Goal: Browse casually

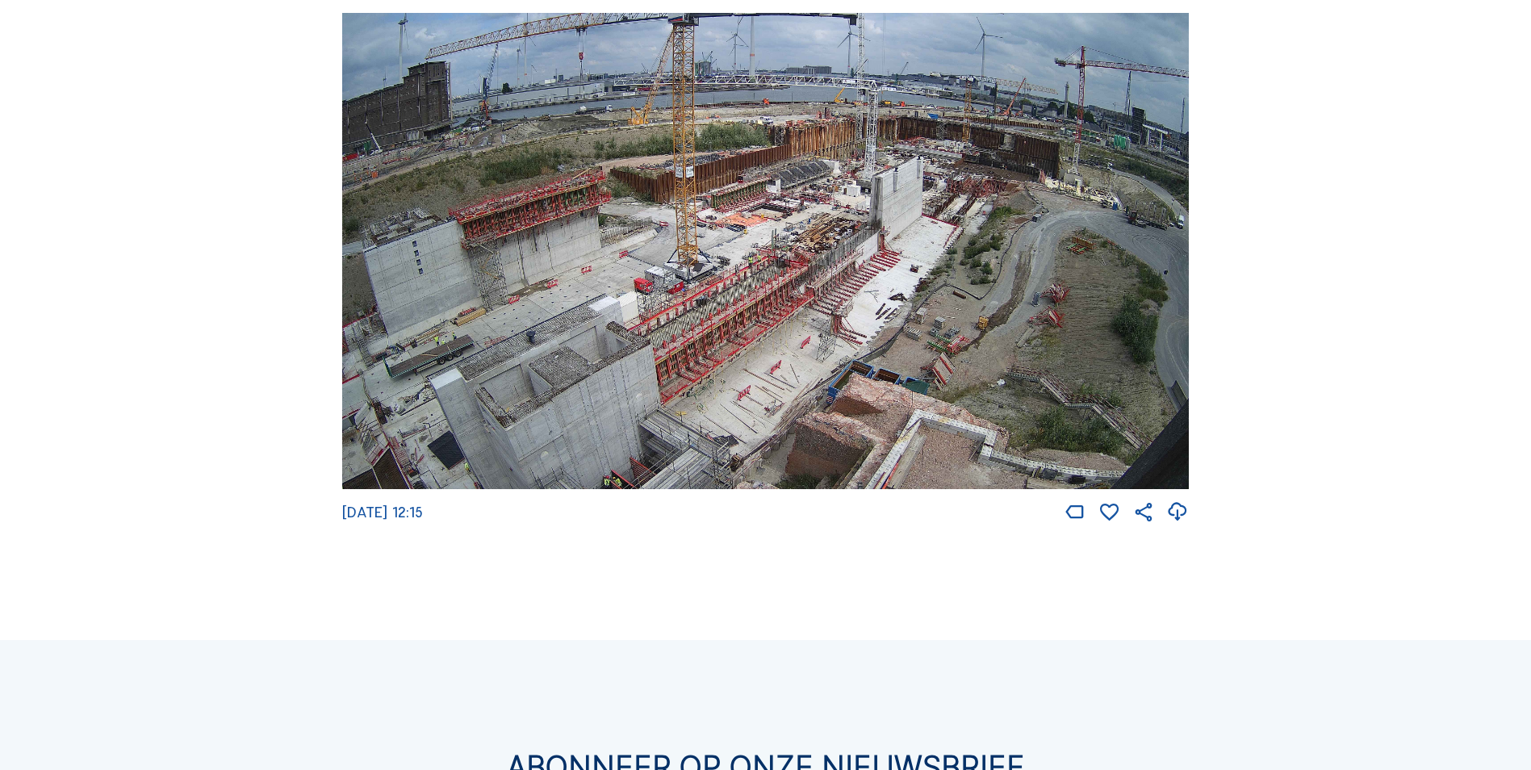
scroll to position [2178, 0]
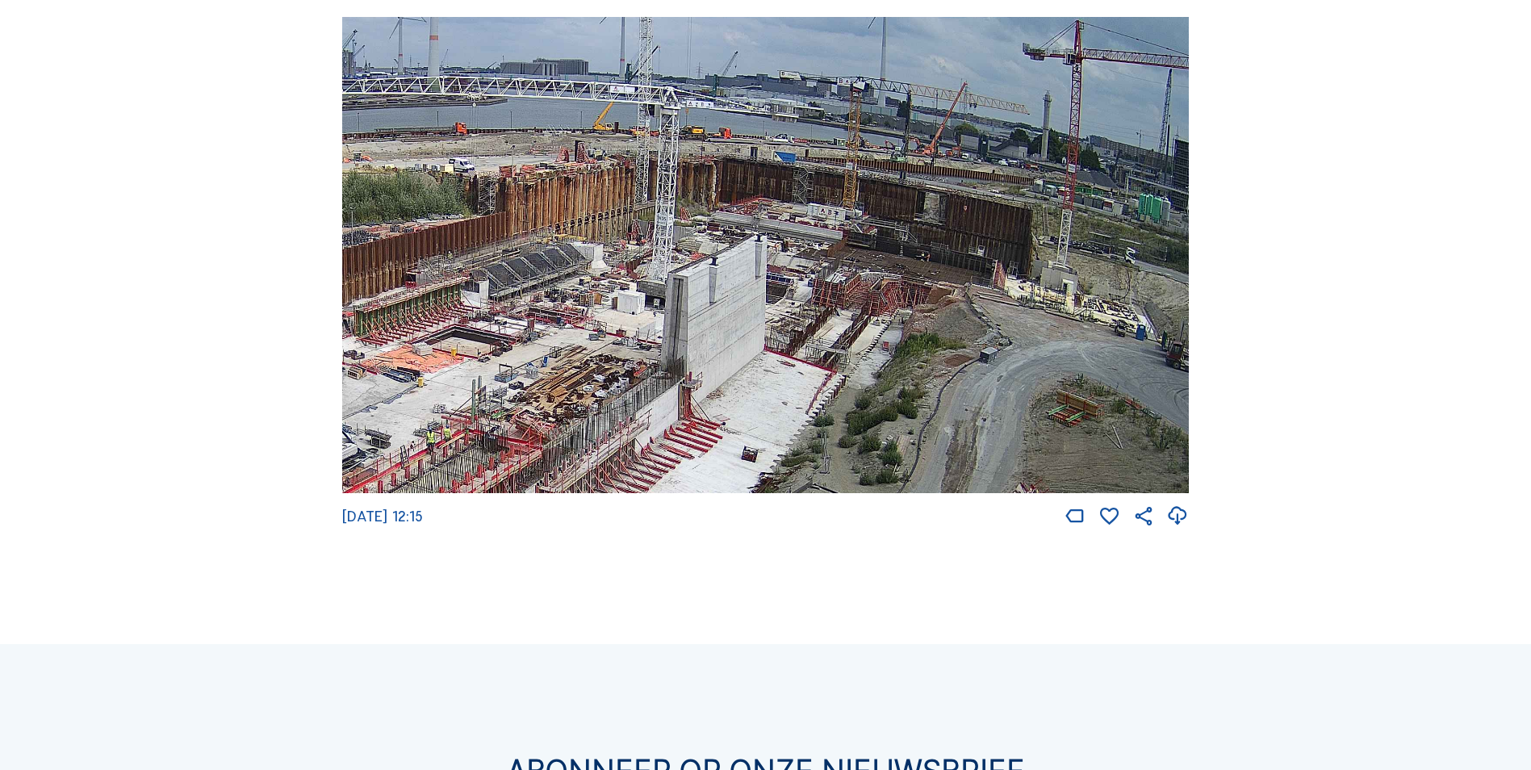
drag, startPoint x: 967, startPoint y: 223, endPoint x: 809, endPoint y: 298, distance: 174.3
click at [809, 298] on img at bounding box center [765, 255] width 846 height 476
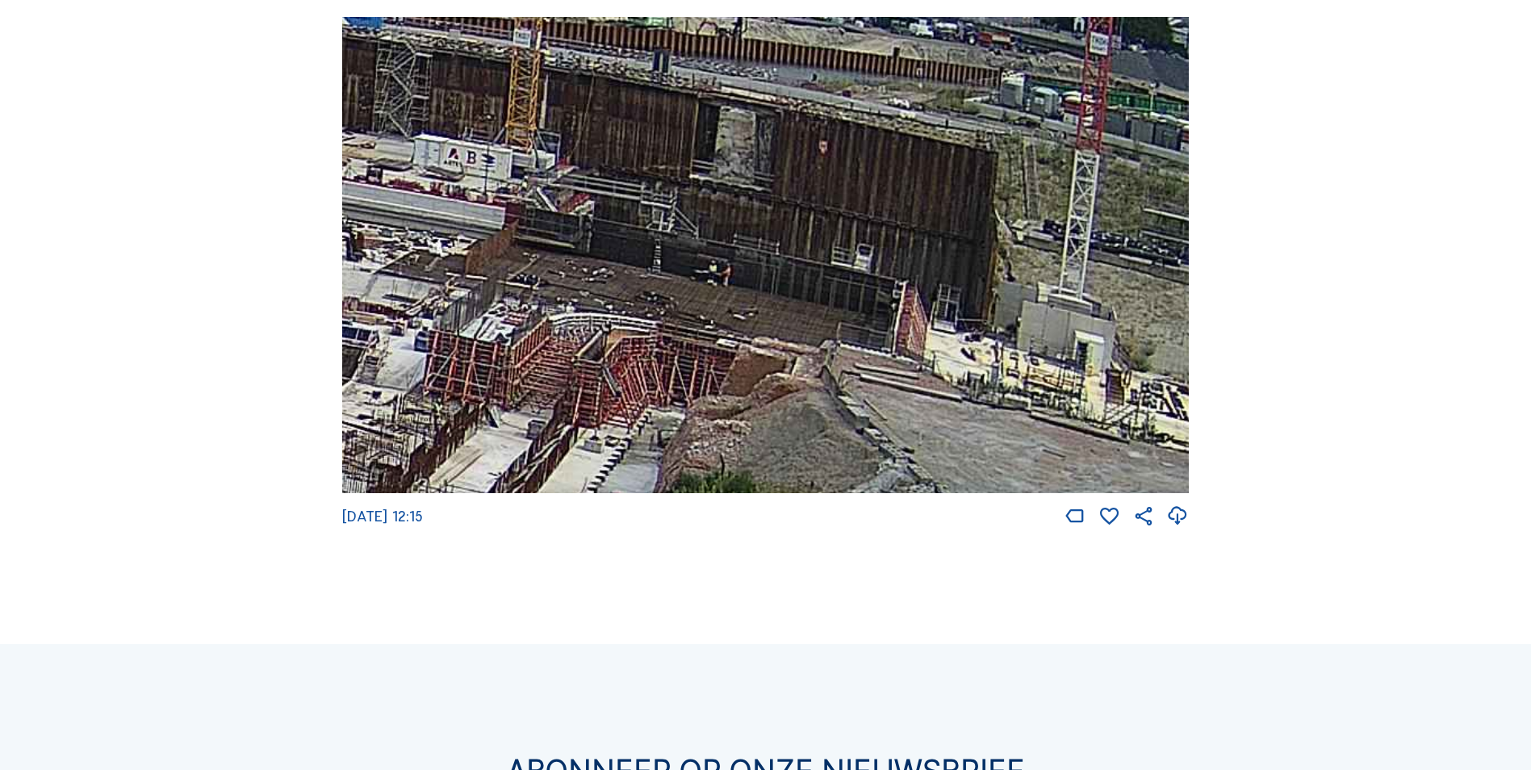
drag, startPoint x: 929, startPoint y: 240, endPoint x: 585, endPoint y: 273, distance: 346.0
click at [585, 273] on img at bounding box center [765, 255] width 846 height 476
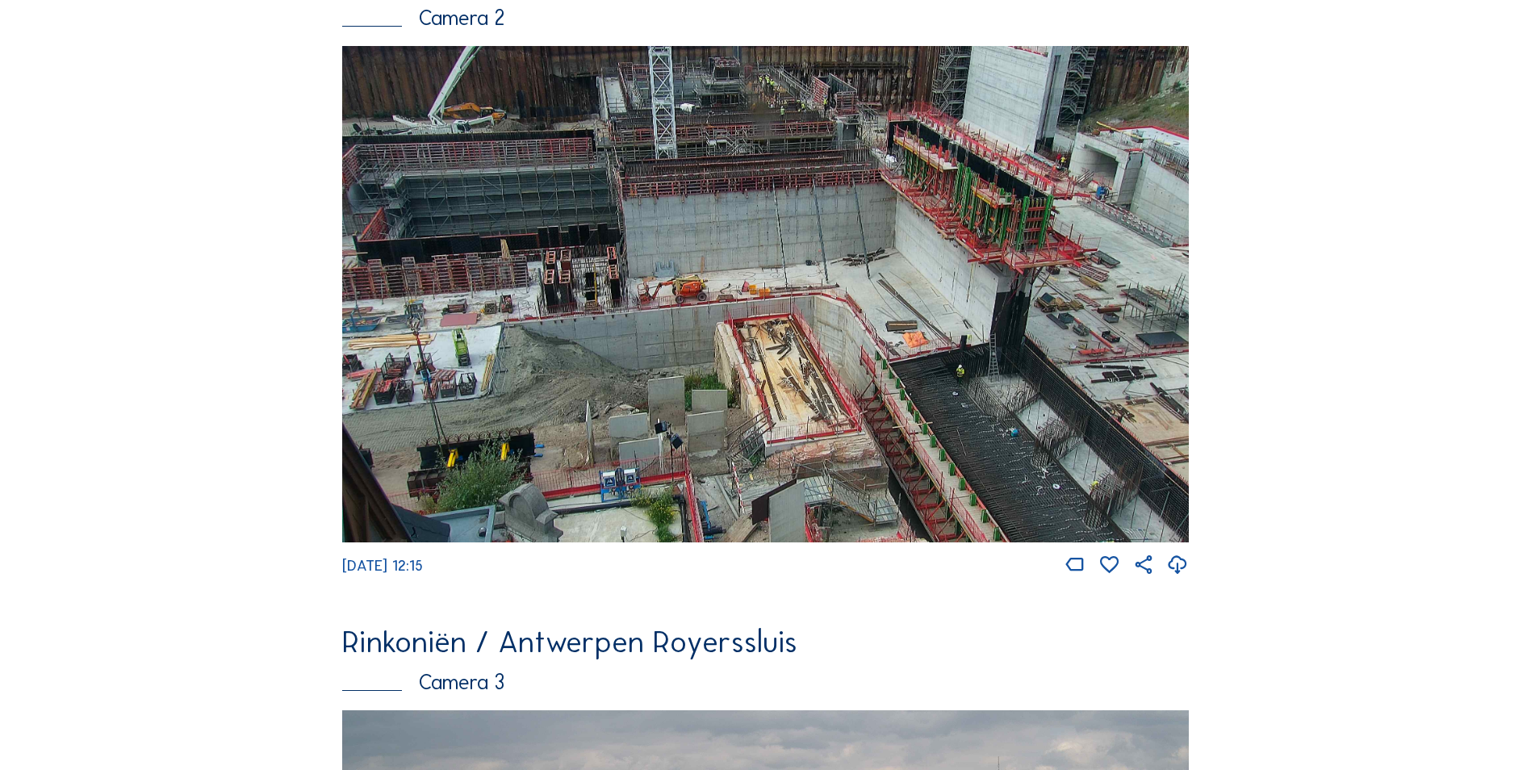
scroll to position [726, 0]
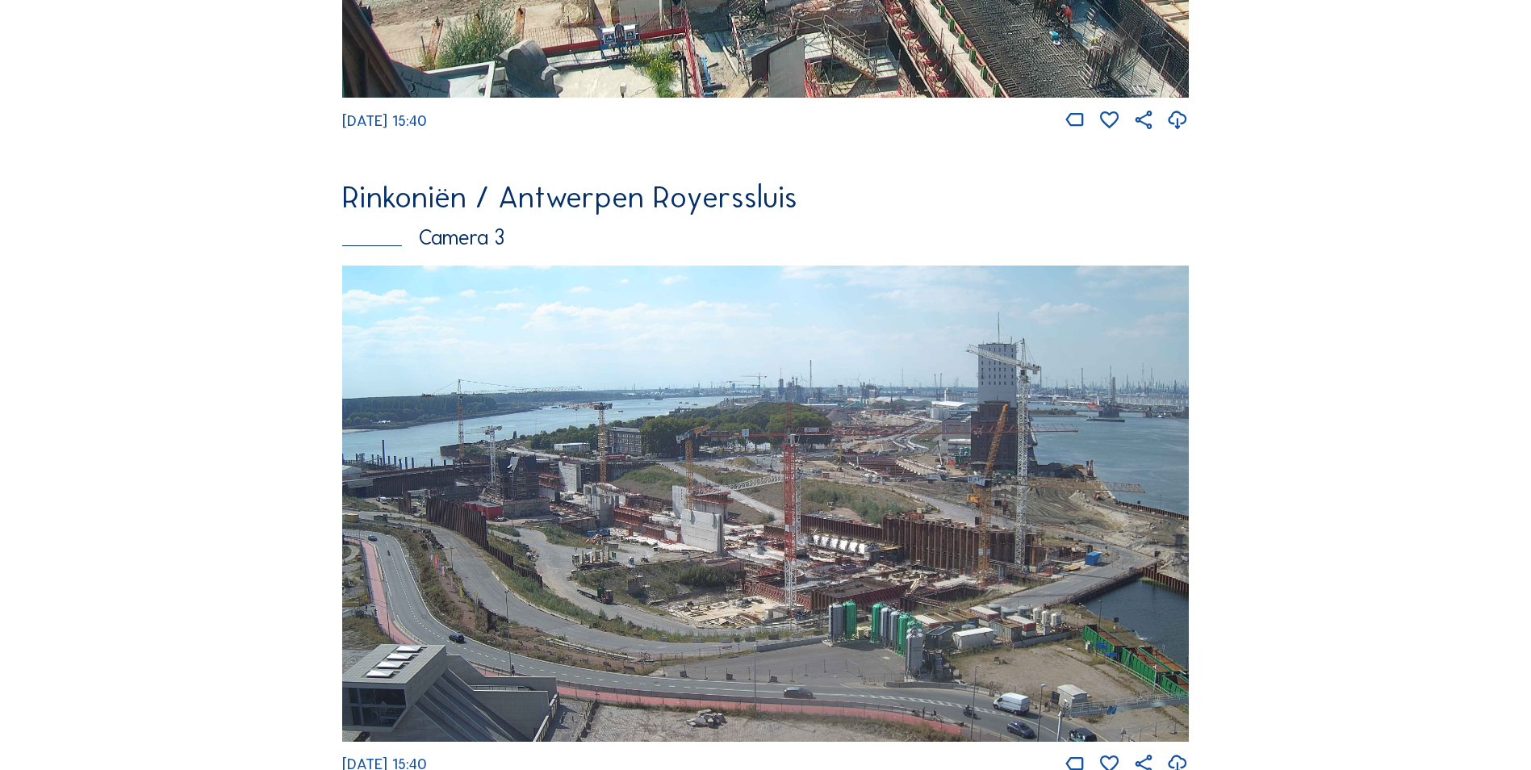
scroll to position [1210, 0]
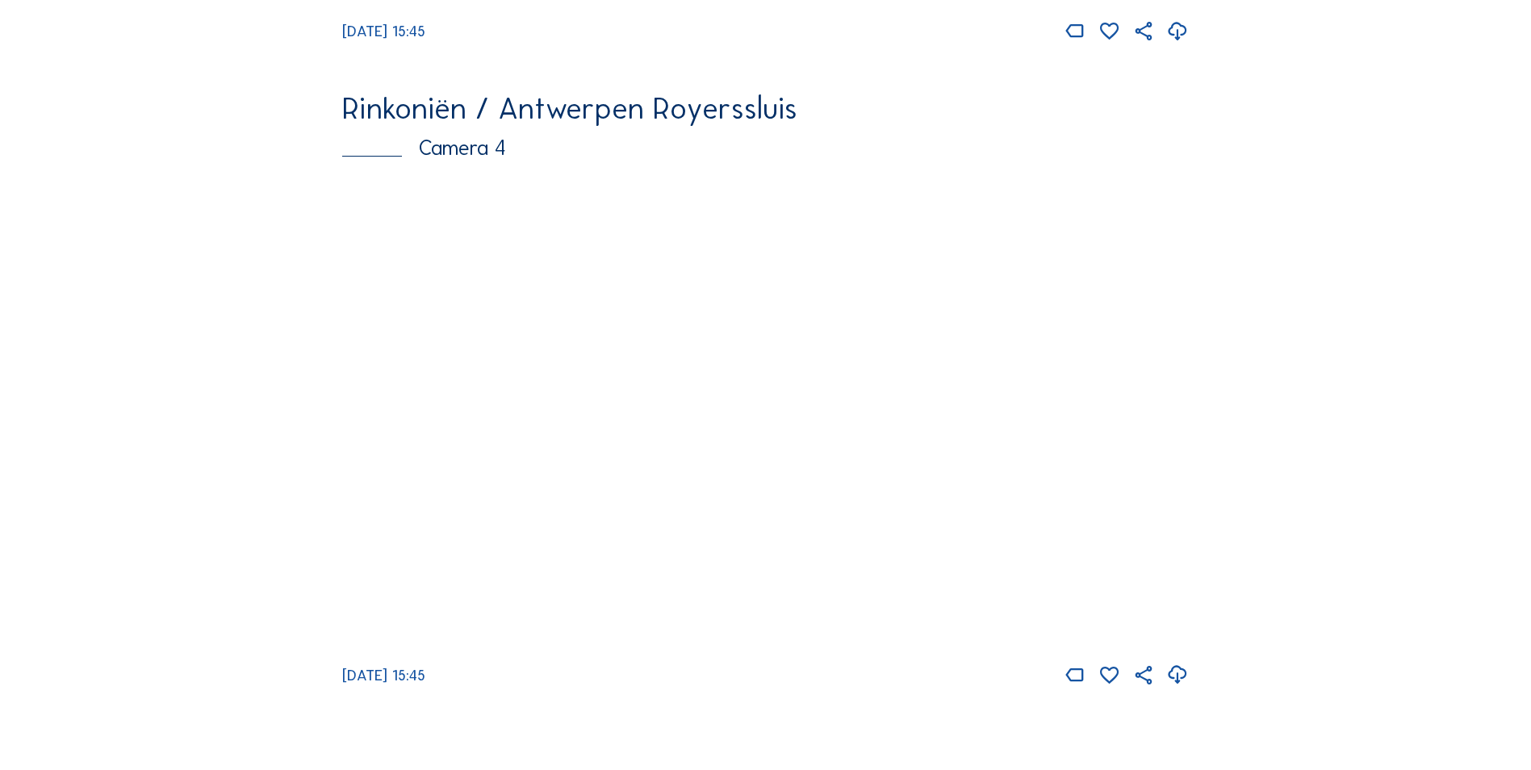
scroll to position [2098, 0]
